Goal: Communication & Community: Answer question/provide support

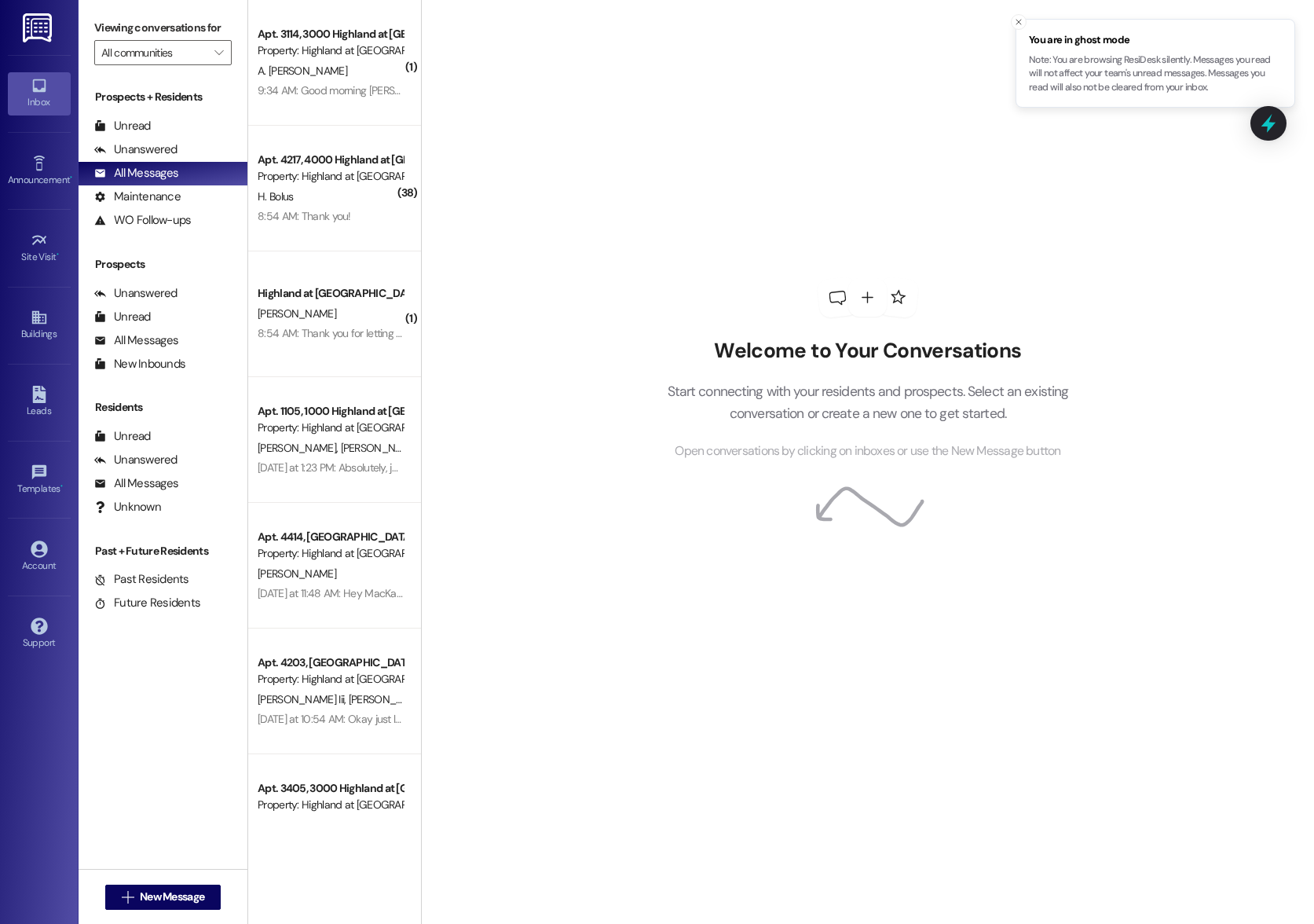
click at [309, 44] on div "Property: Highland at [GEOGRAPHIC_DATA]" at bounding box center [330, 50] width 146 height 16
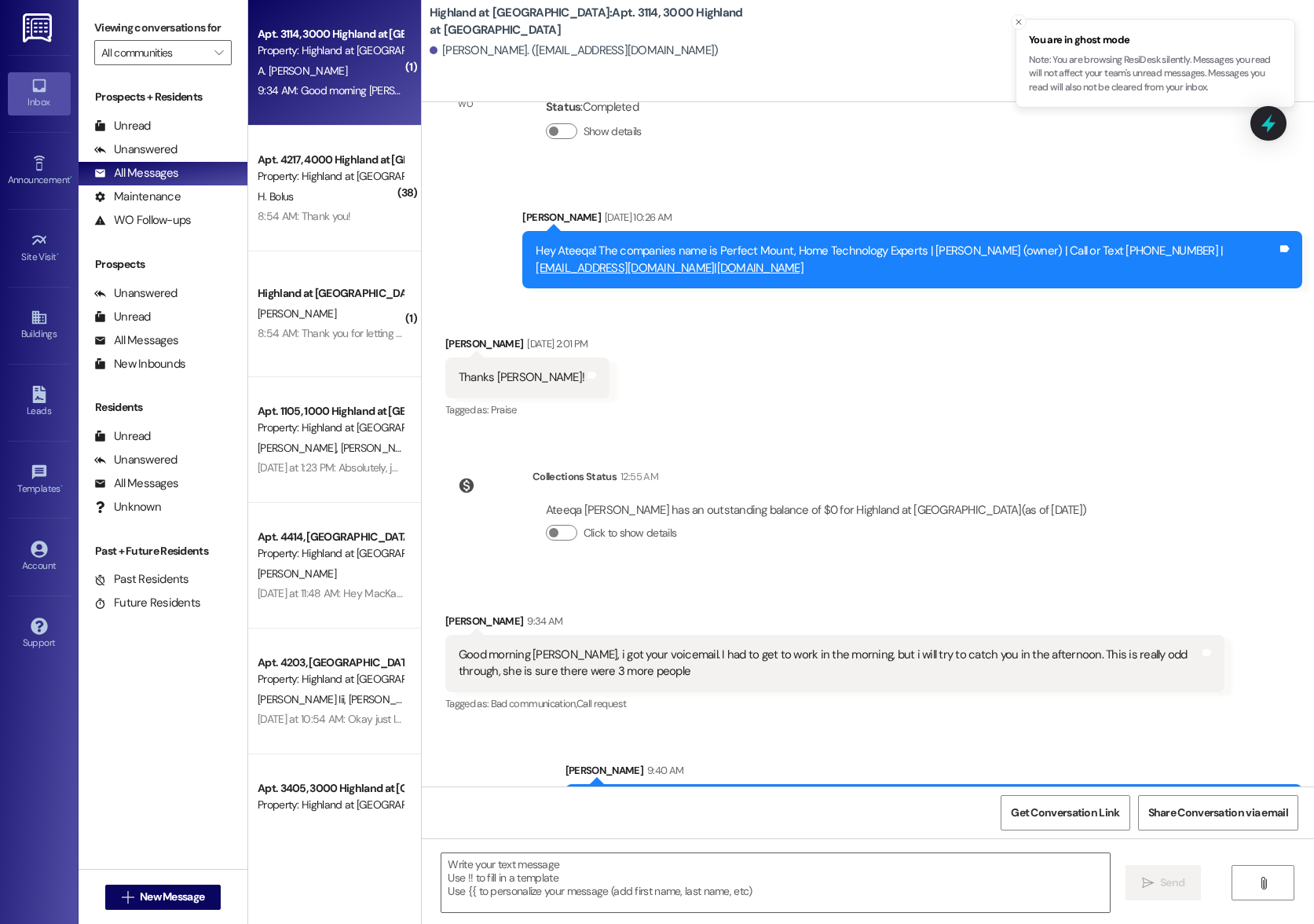
scroll to position [3266, 0]
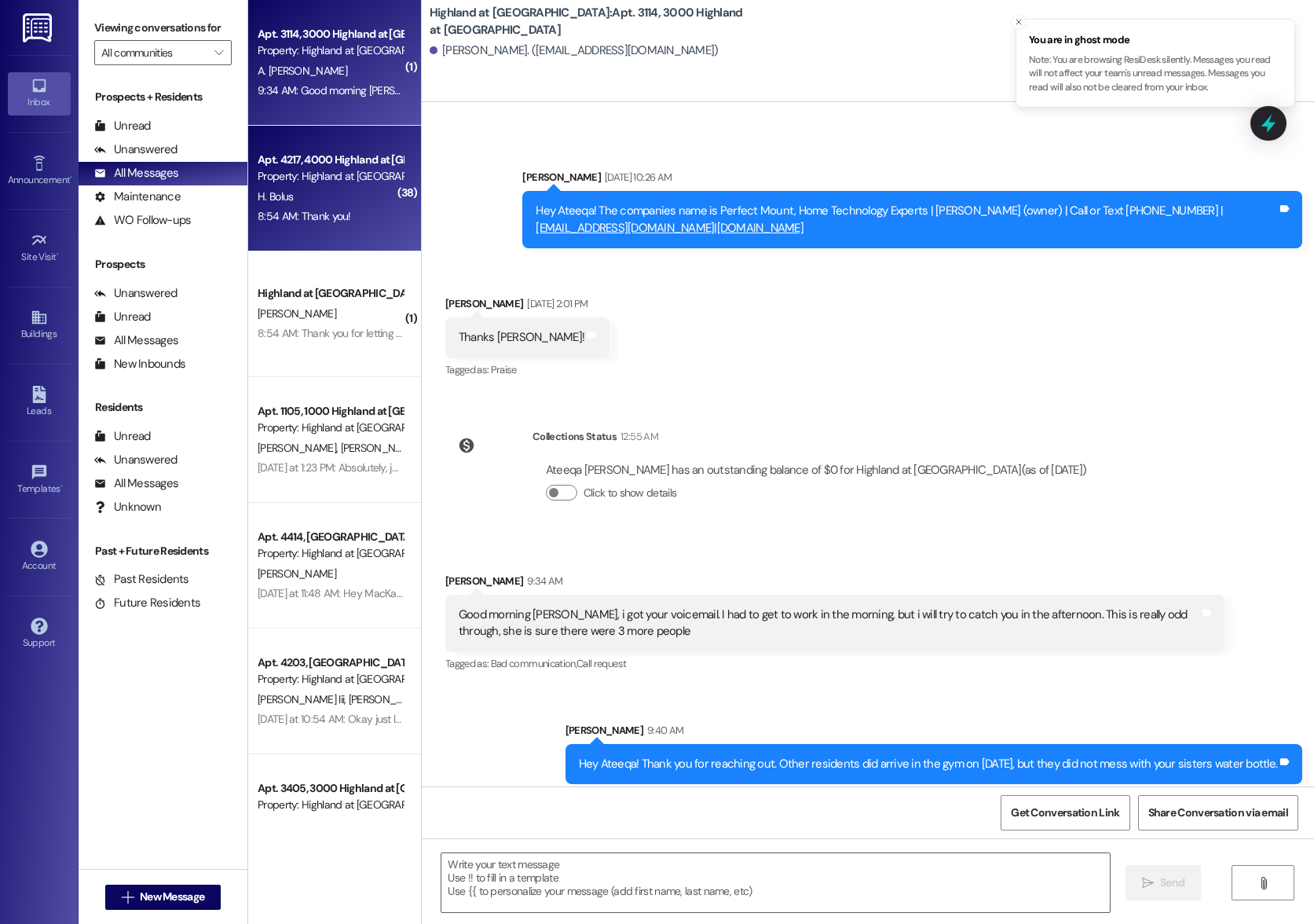
click at [273, 179] on div "Property: Highland at [GEOGRAPHIC_DATA]" at bounding box center [330, 176] width 146 height 16
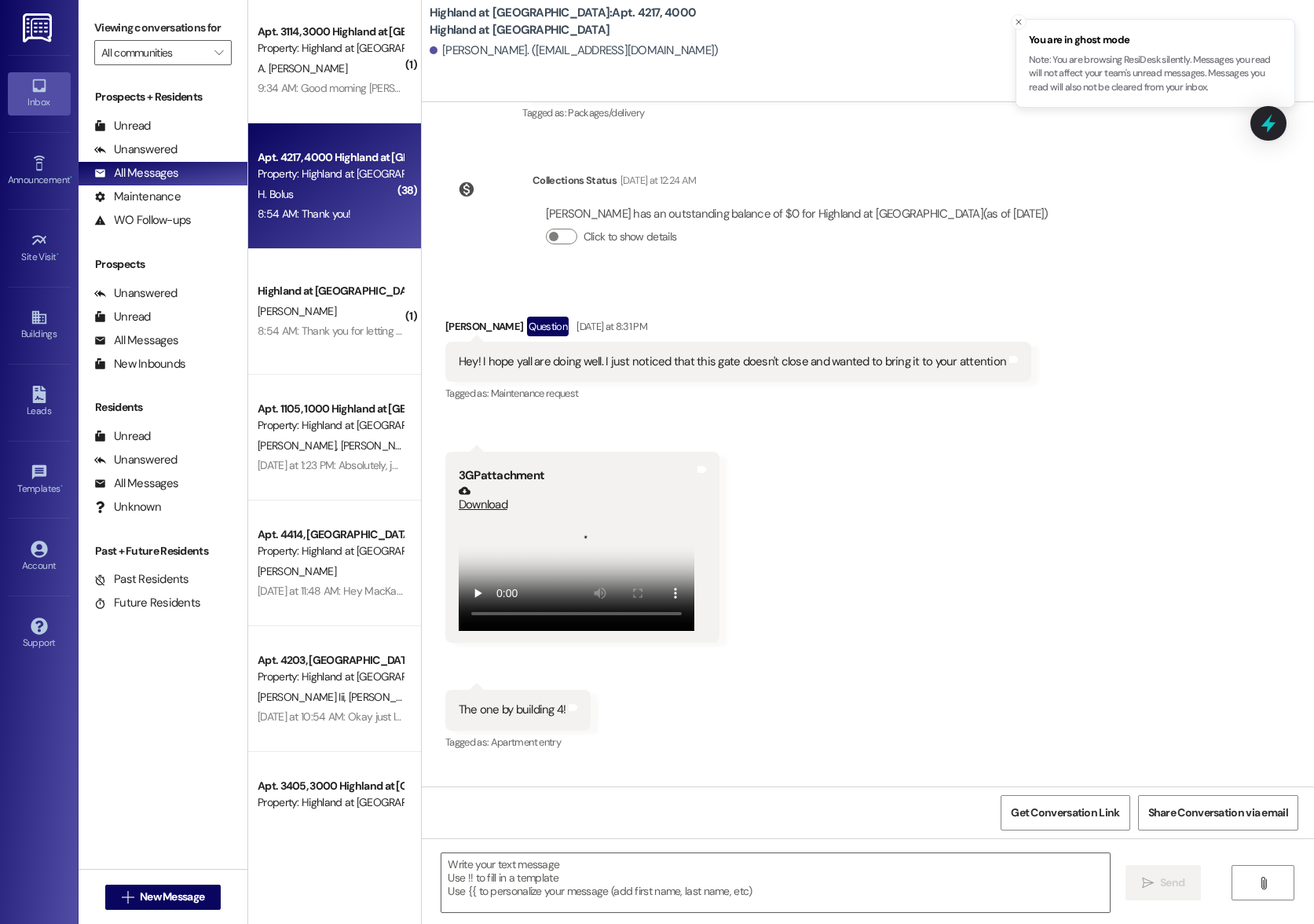
scroll to position [9918, 0]
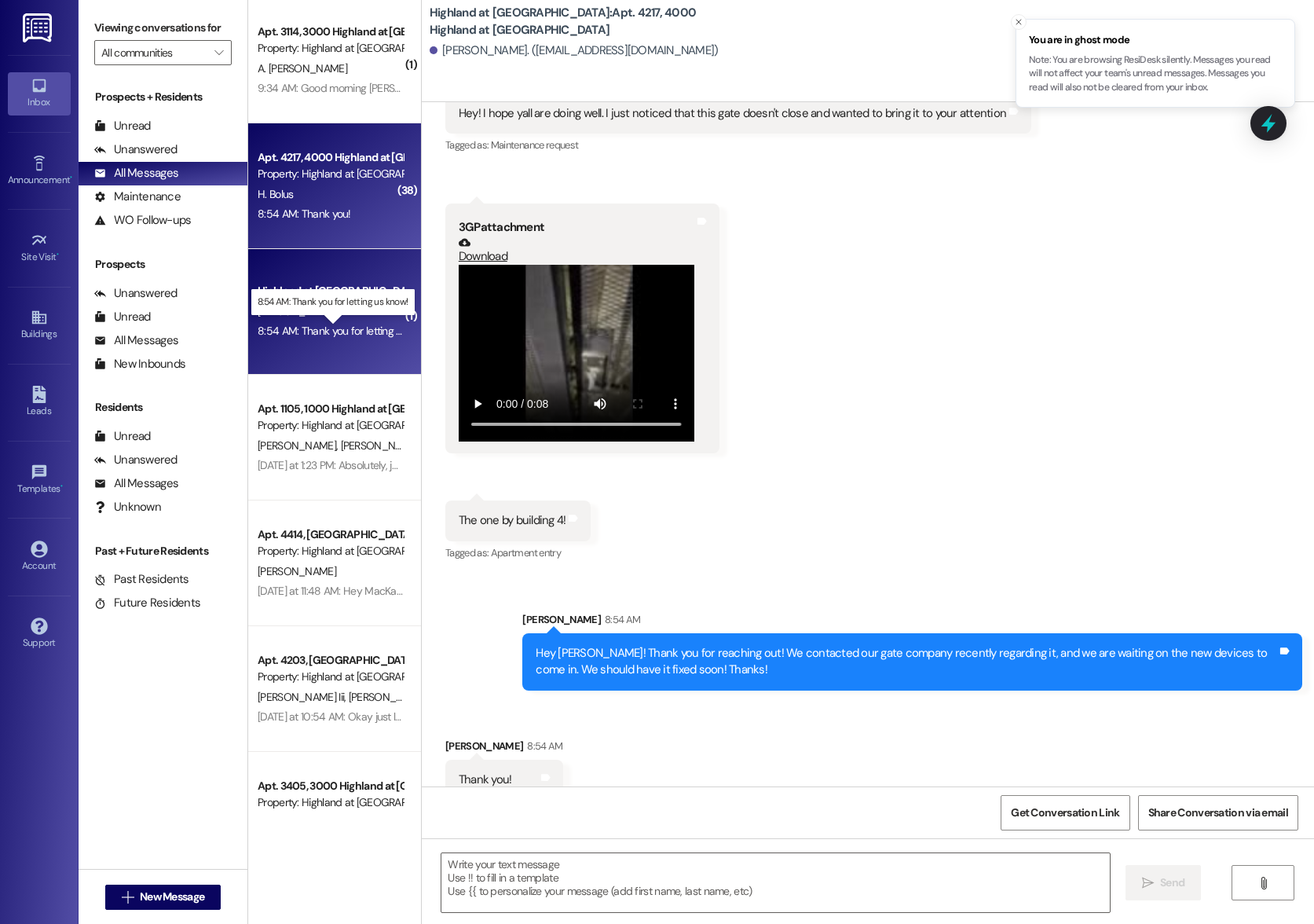
click at [294, 336] on div "8:54 AM: Thank you for letting us know! 8:54 AM: Thank you for letting us know!" at bounding box center [346, 330] width 179 height 14
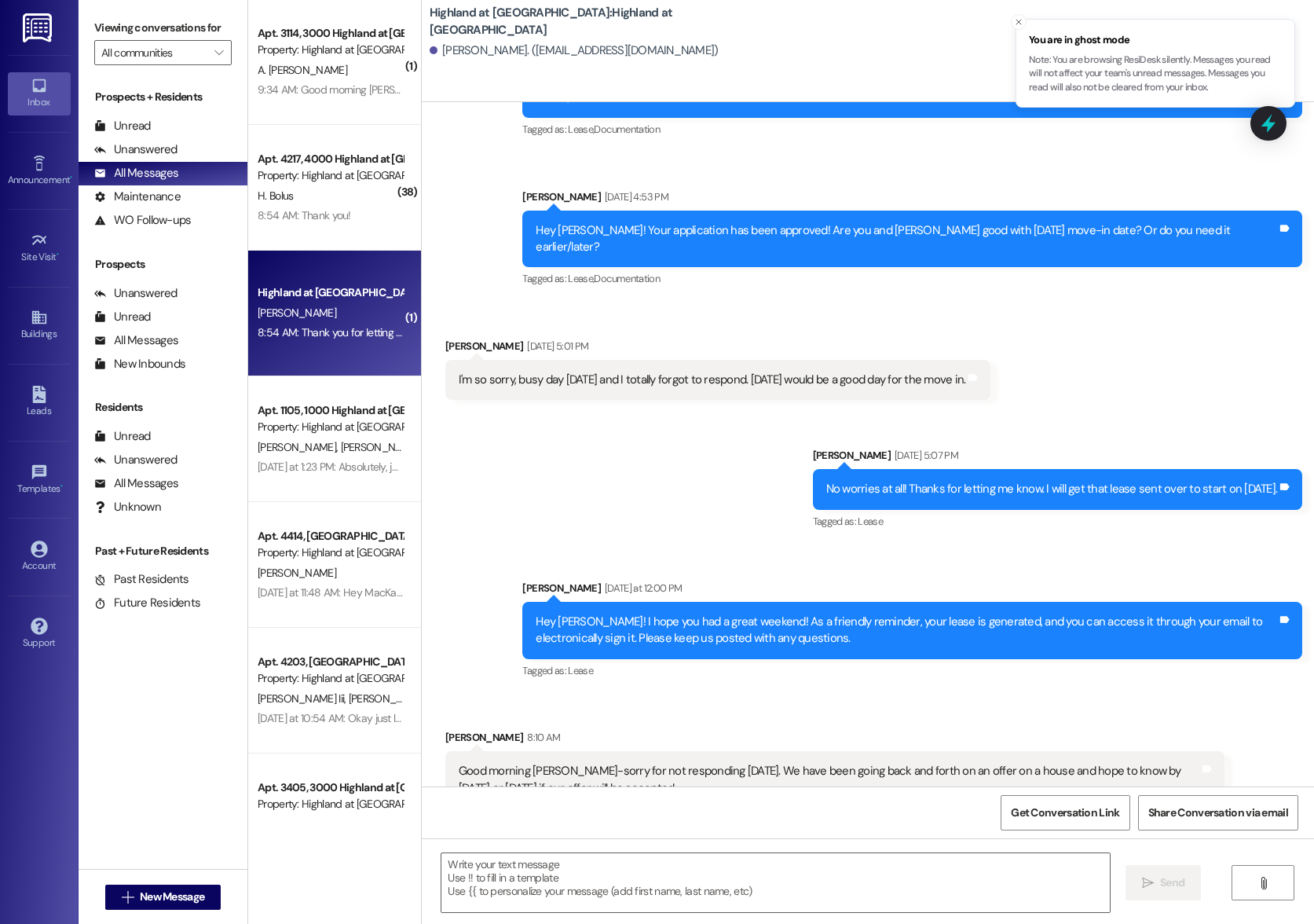
scroll to position [2097, 0]
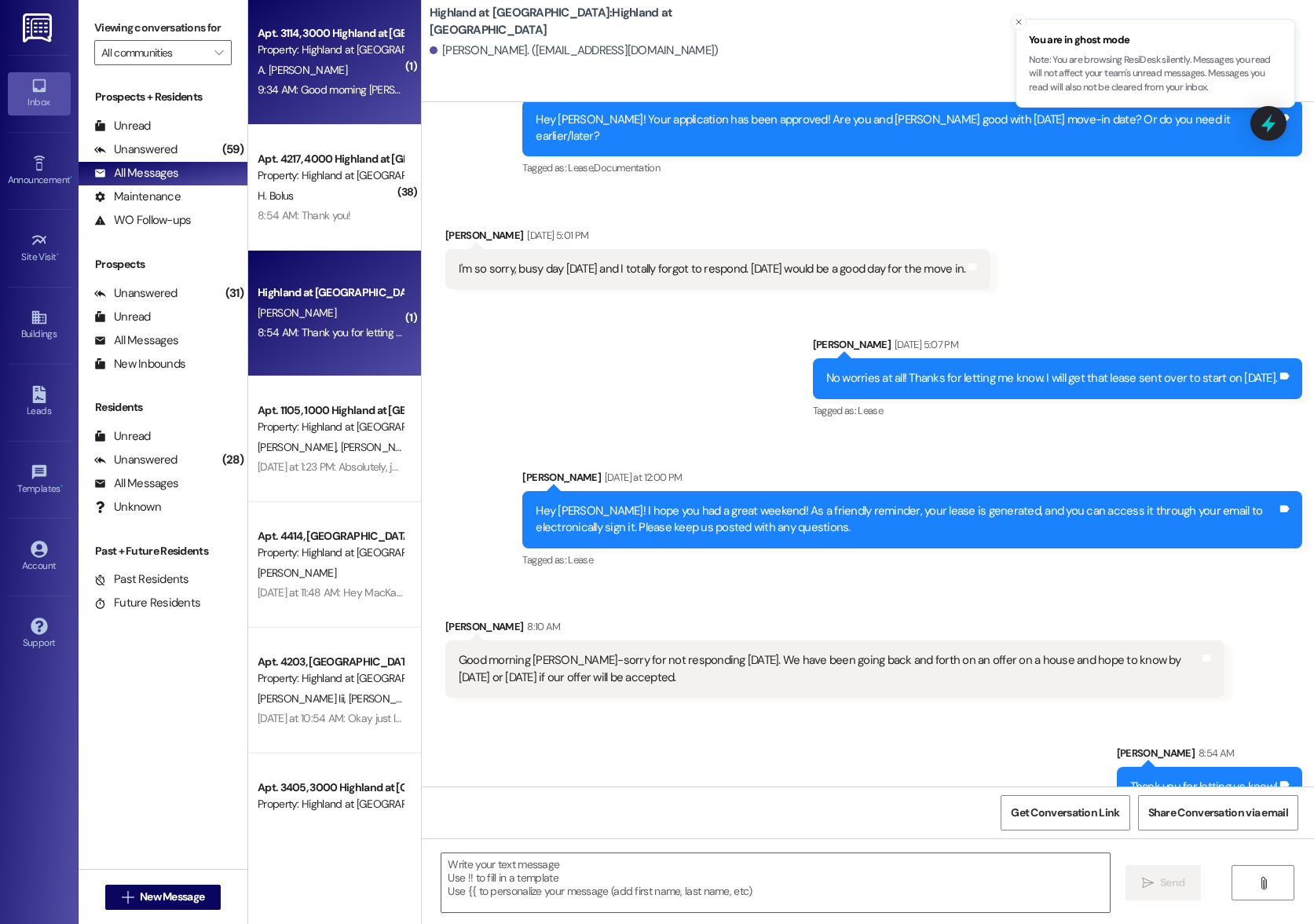
click at [305, 54] on div "Property: Highland at [GEOGRAPHIC_DATA]" at bounding box center [330, 49] width 146 height 16
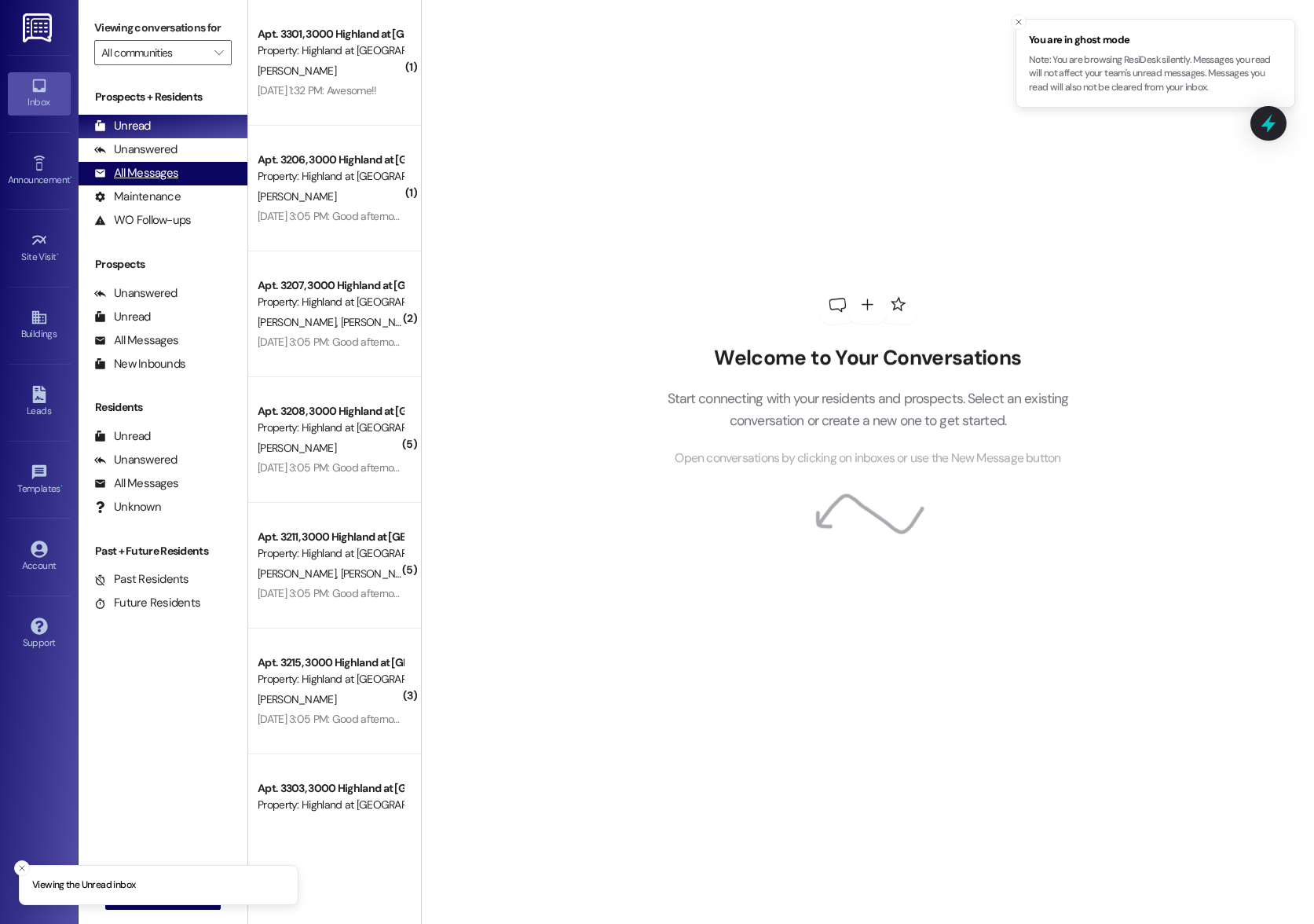
click at [151, 181] on div "All Messages" at bounding box center [136, 173] width 84 height 16
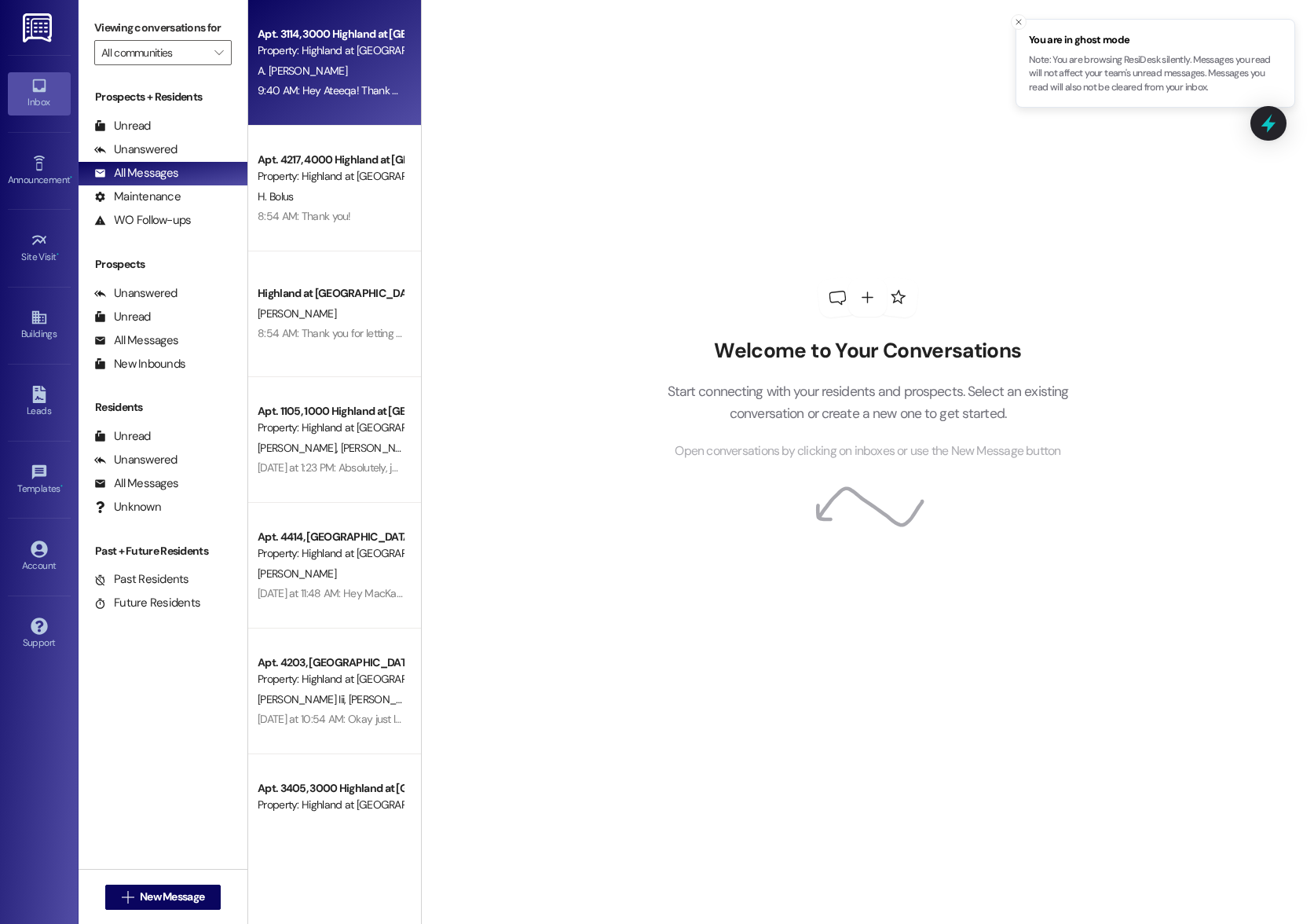
click at [316, 70] on div "A. [PERSON_NAME]" at bounding box center [329, 71] width 148 height 19
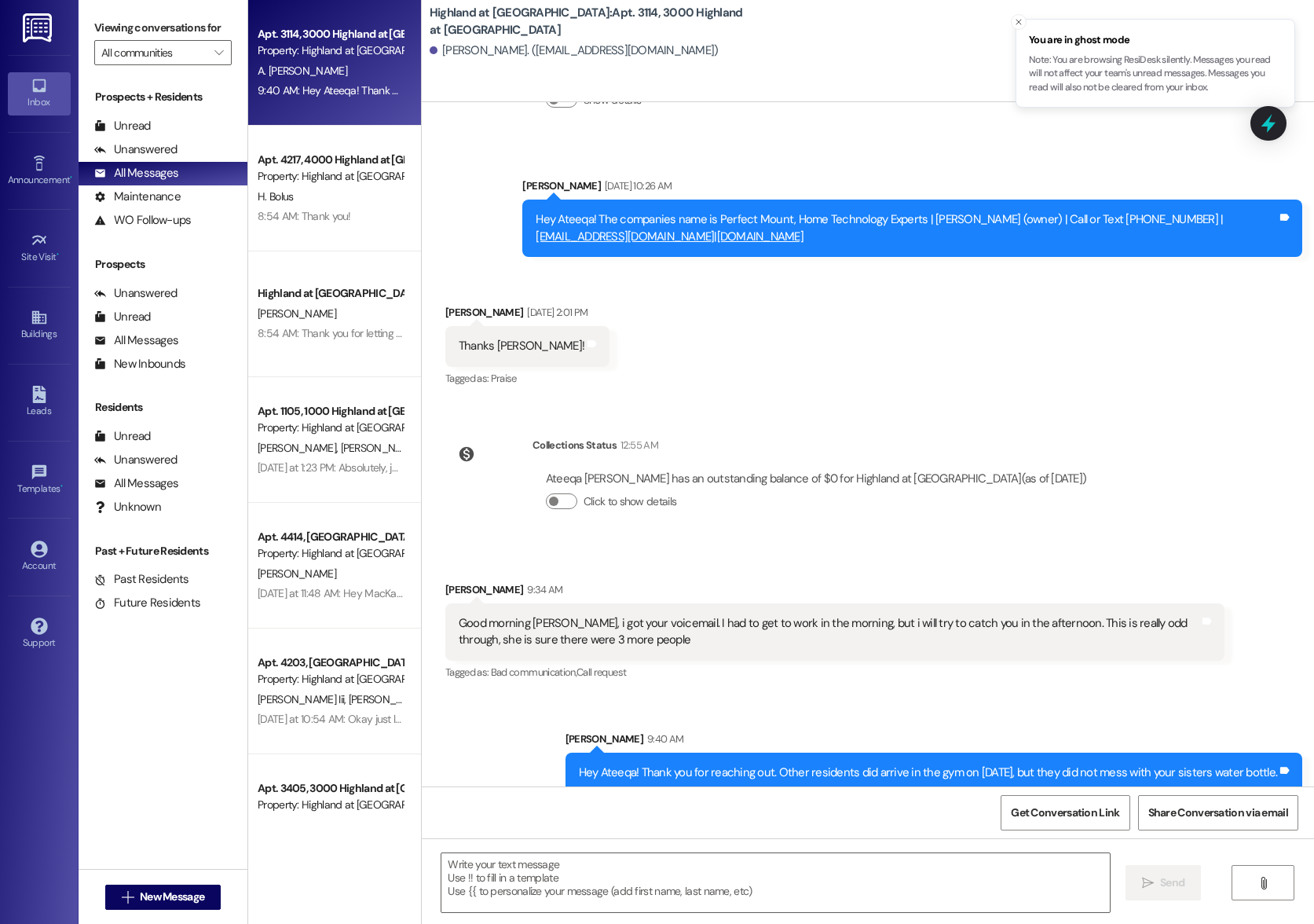
scroll to position [3266, 0]
